Goal: Task Accomplishment & Management: Manage account settings

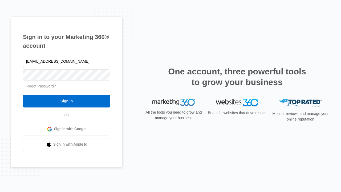
type input "[EMAIL_ADDRESS][DOMAIN_NAME]"
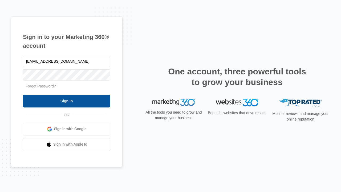
click at [67, 101] on input "Sign In" at bounding box center [66, 101] width 87 height 13
